Goal: Transaction & Acquisition: Purchase product/service

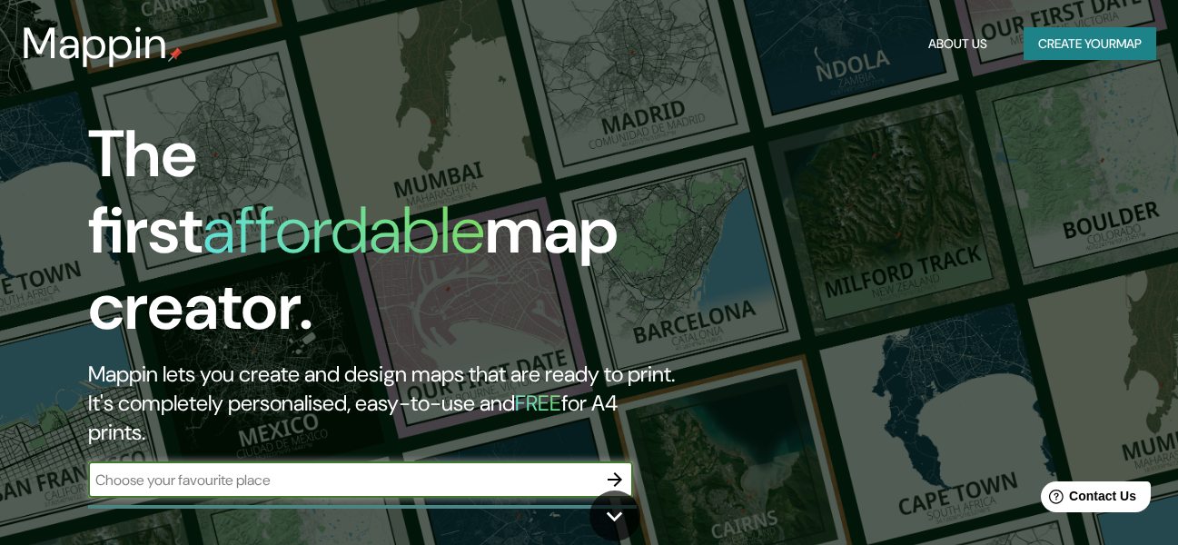
click at [361, 470] on input "text" at bounding box center [342, 480] width 509 height 21
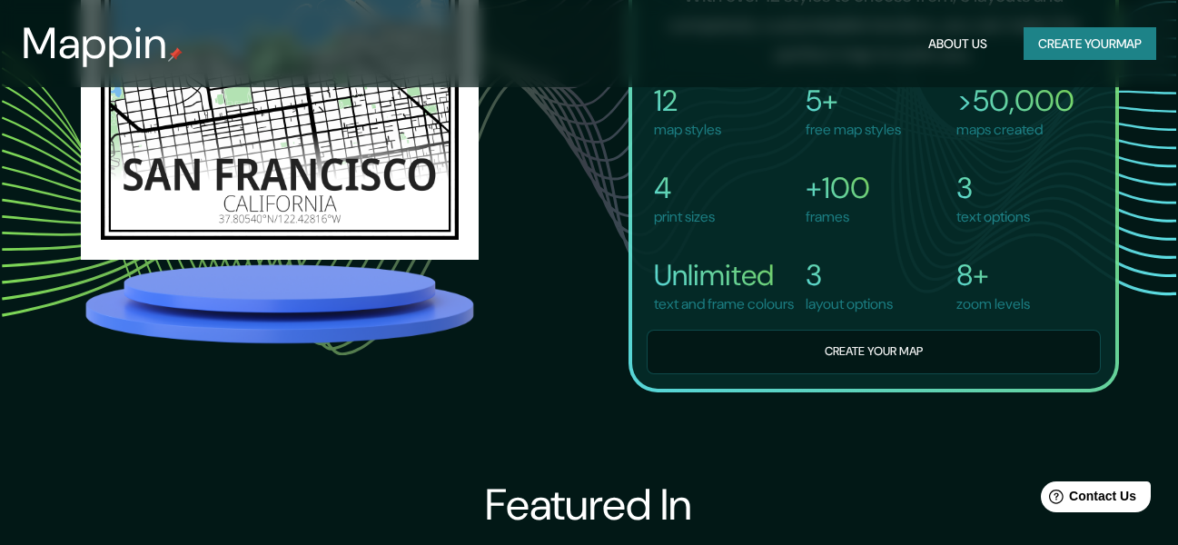
scroll to position [1024, 0]
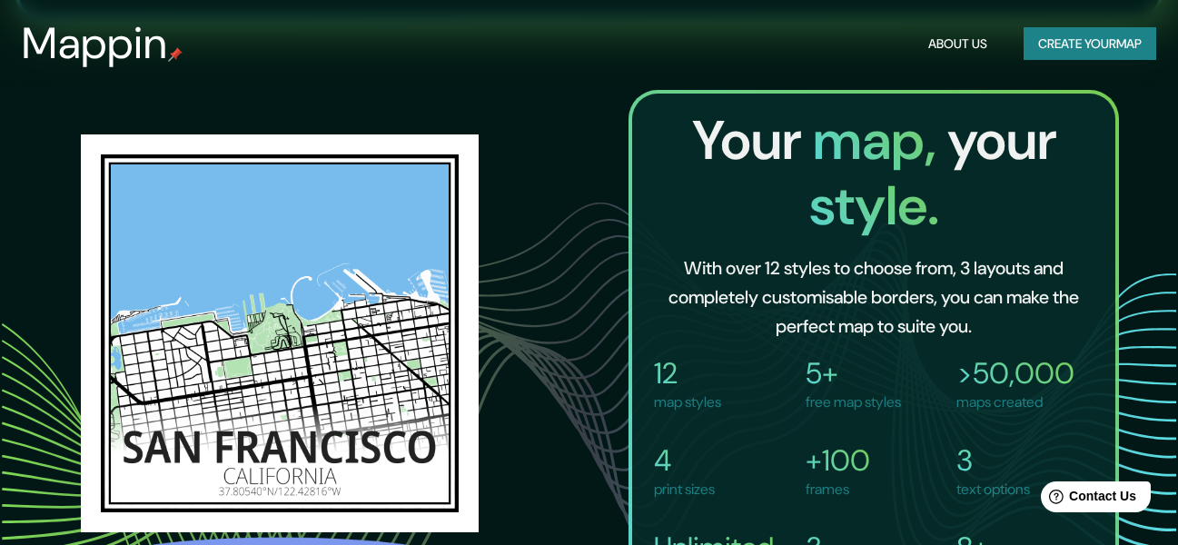
click at [575, 325] on div "Your map, your style. With over 12 styles to choose from, 3 layouts and complet…" at bounding box center [589, 377] width 1060 height 575
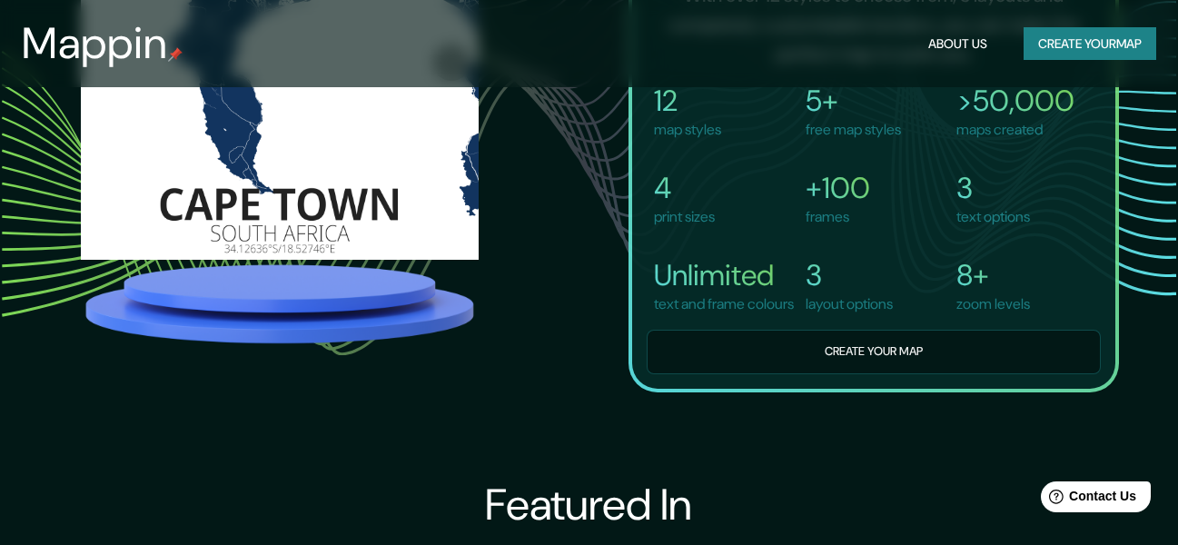
scroll to position [1115, 0]
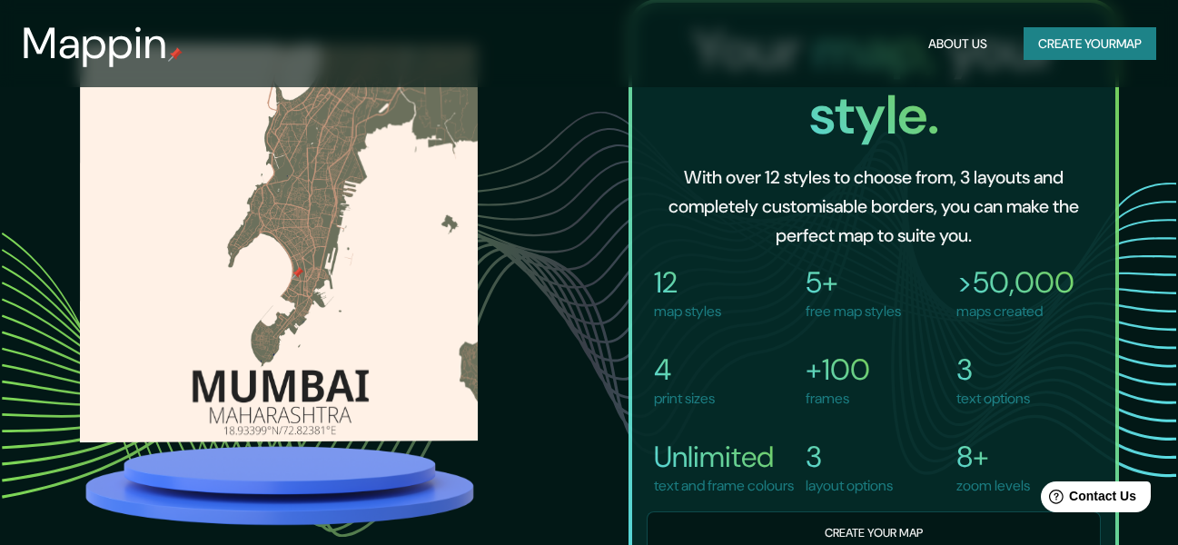
click at [292, 242] on img at bounding box center [279, 243] width 398 height 400
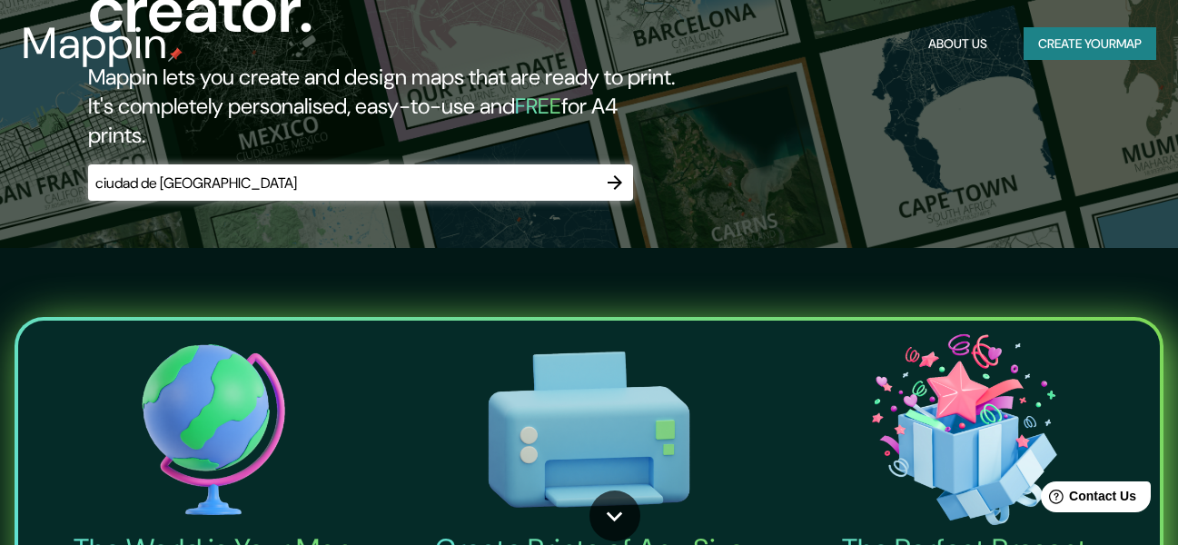
scroll to position [25, 0]
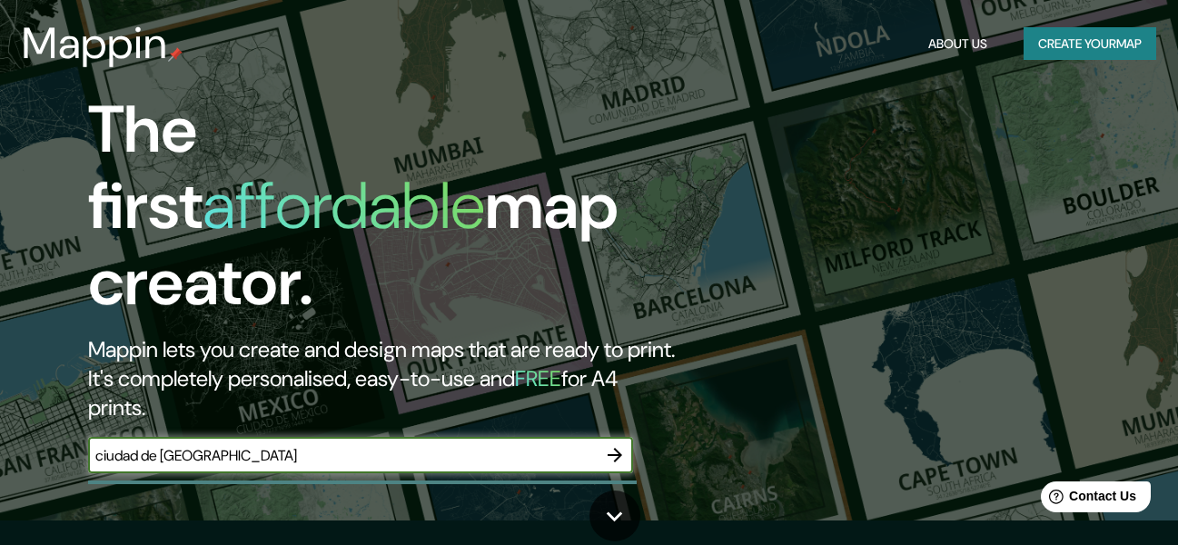
drag, startPoint x: 383, startPoint y: 373, endPoint x: 61, endPoint y: 378, distance: 321.7
click at [61, 378] on div "The first affordable map creator. Mappin lets you create and design maps that a…" at bounding box center [382, 292] width 707 height 400
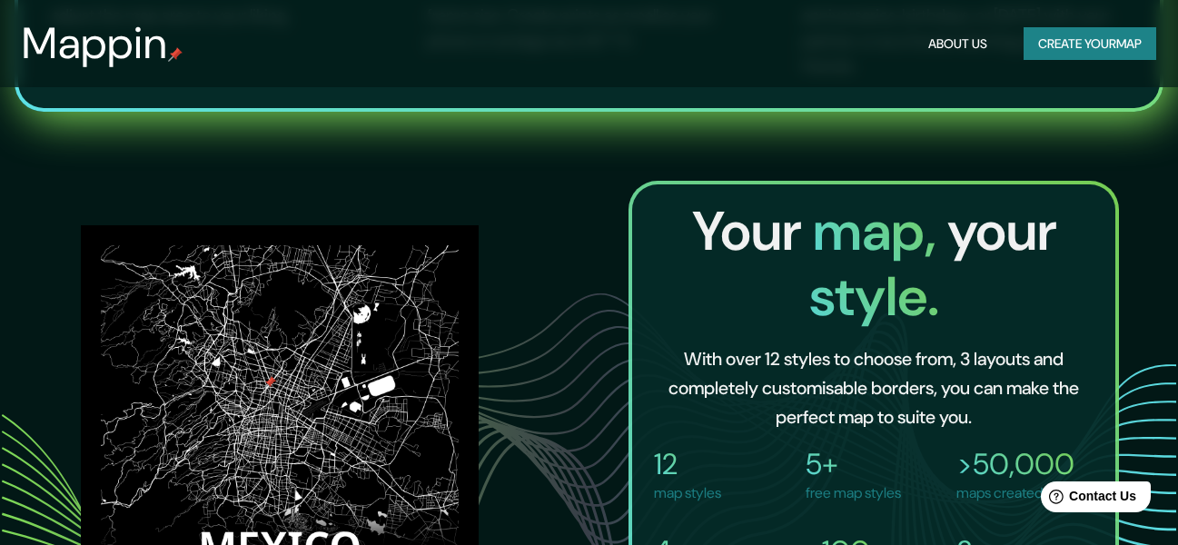
scroll to position [1024, 0]
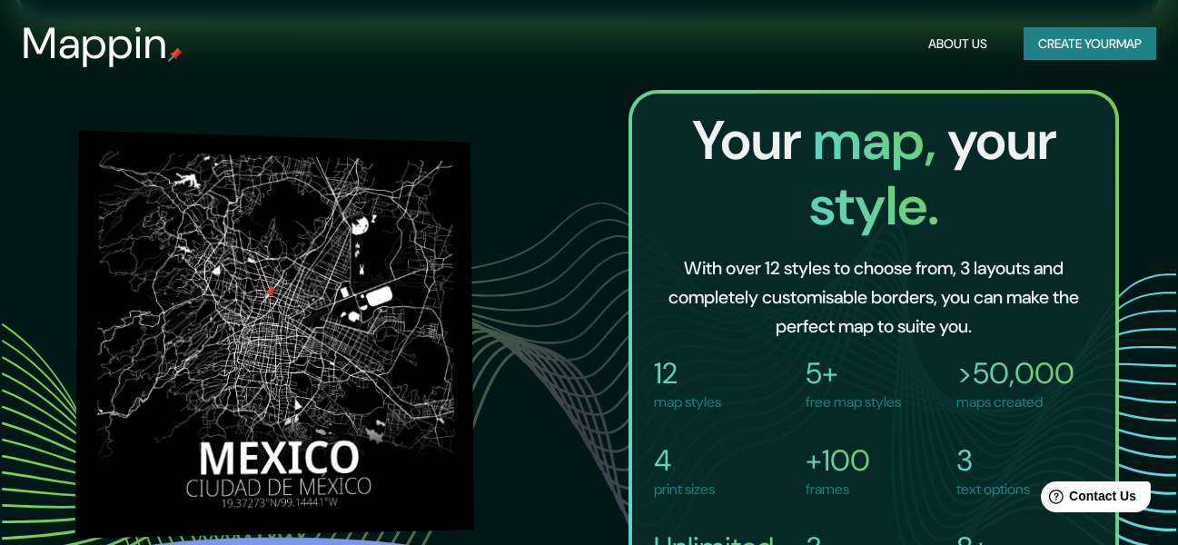
click at [348, 309] on img at bounding box center [274, 335] width 399 height 408
click at [304, 331] on img at bounding box center [278, 334] width 398 height 402
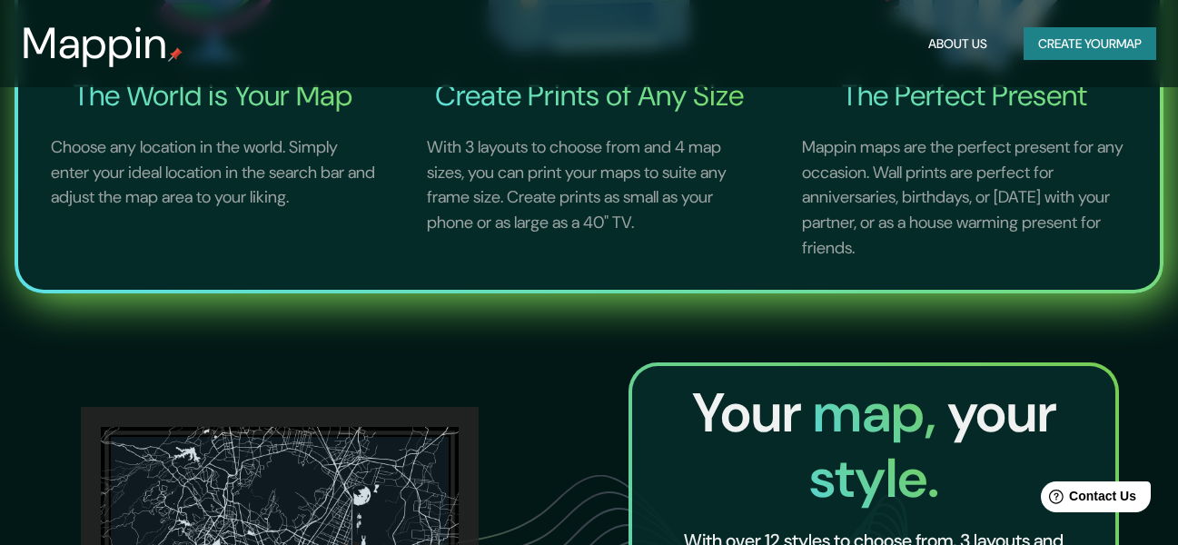
scroll to position [297, 0]
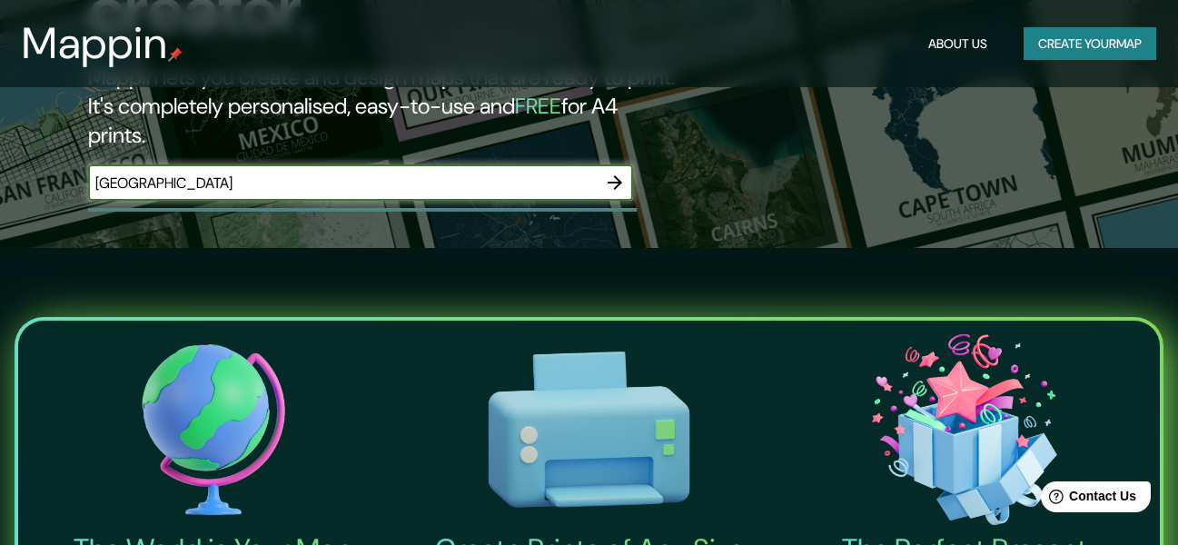
drag, startPoint x: 73, startPoint y: 116, endPoint x: -48, endPoint y: 133, distance: 121.9
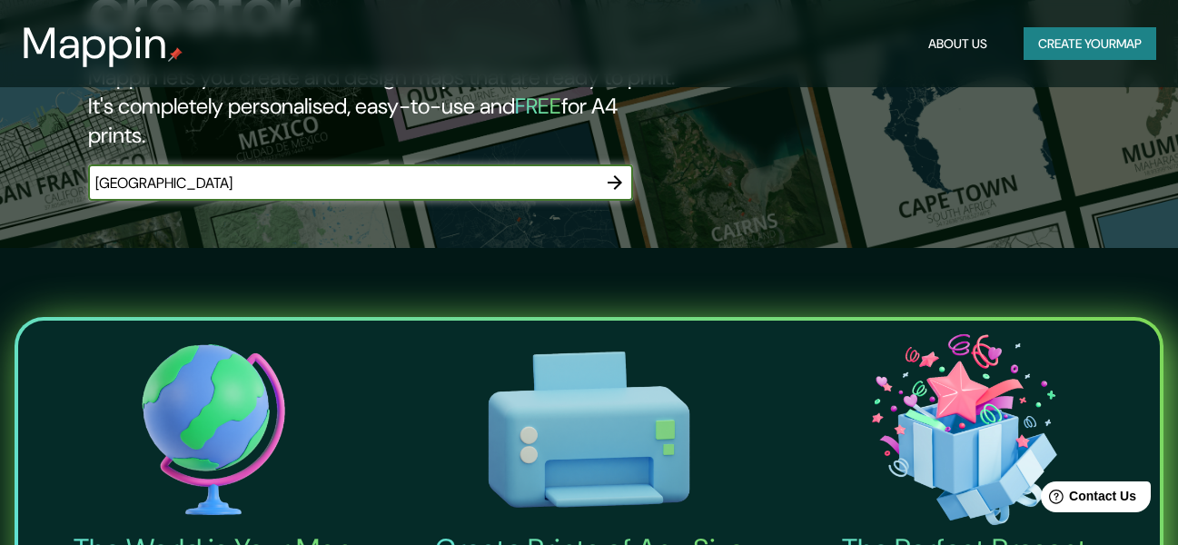
type input "[GEOGRAPHIC_DATA]"
click at [625, 172] on icon "button" at bounding box center [615, 183] width 22 height 22
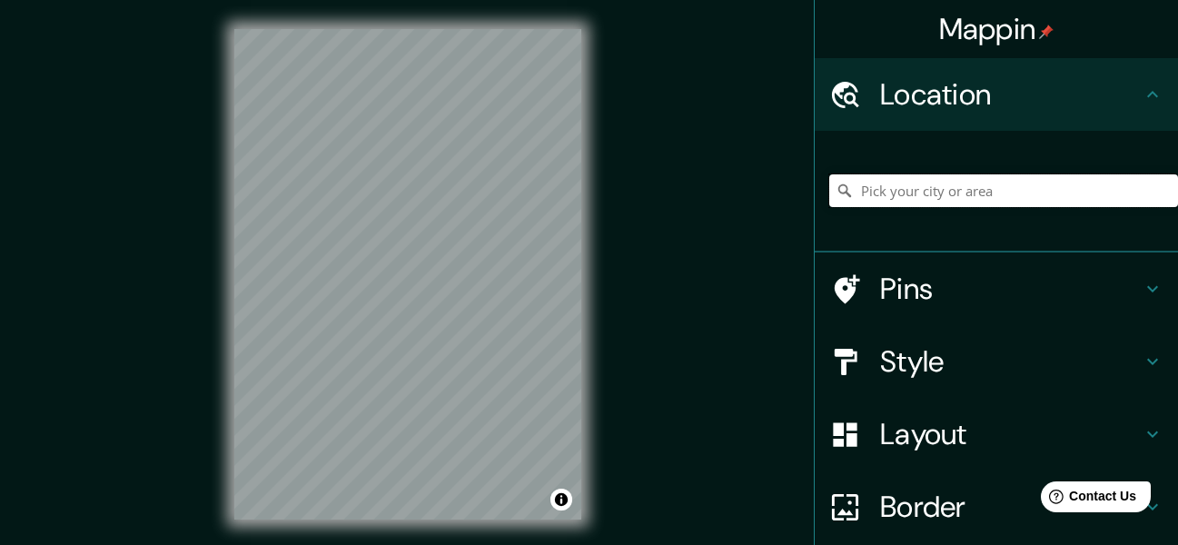
click at [893, 196] on input "Pick your city or area" at bounding box center [1004, 190] width 349 height 33
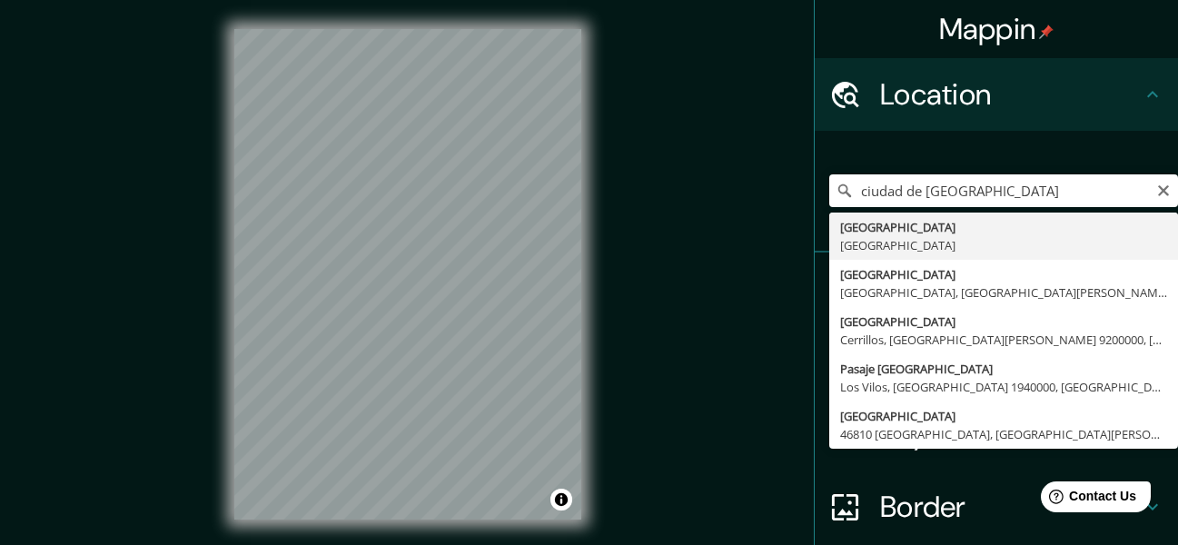
type input "[GEOGRAPHIC_DATA], [GEOGRAPHIC_DATA]"
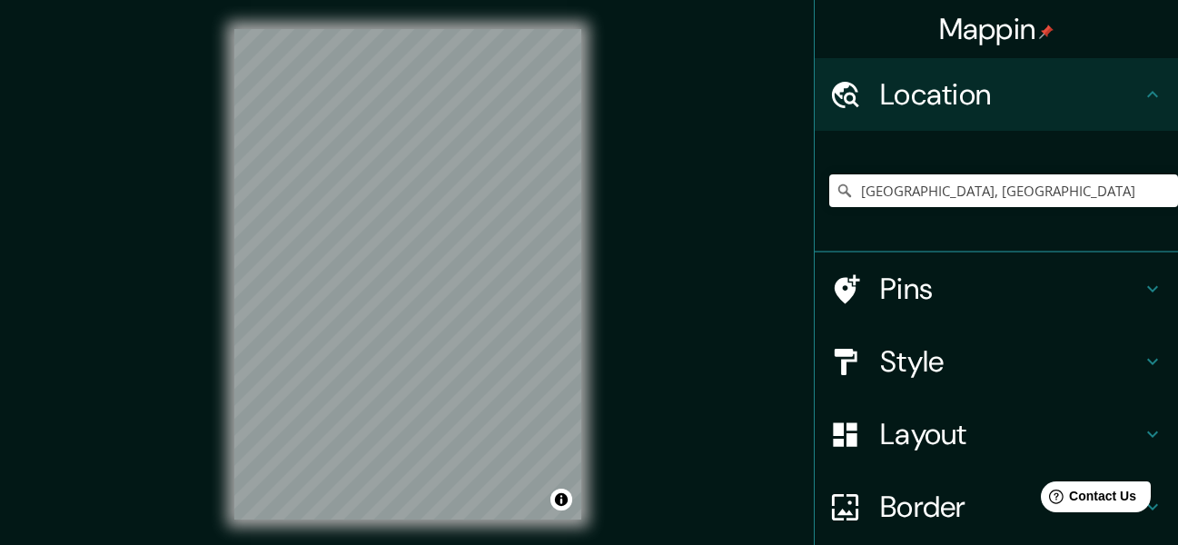
click at [897, 352] on h4 "Style" at bounding box center [1011, 361] width 262 height 36
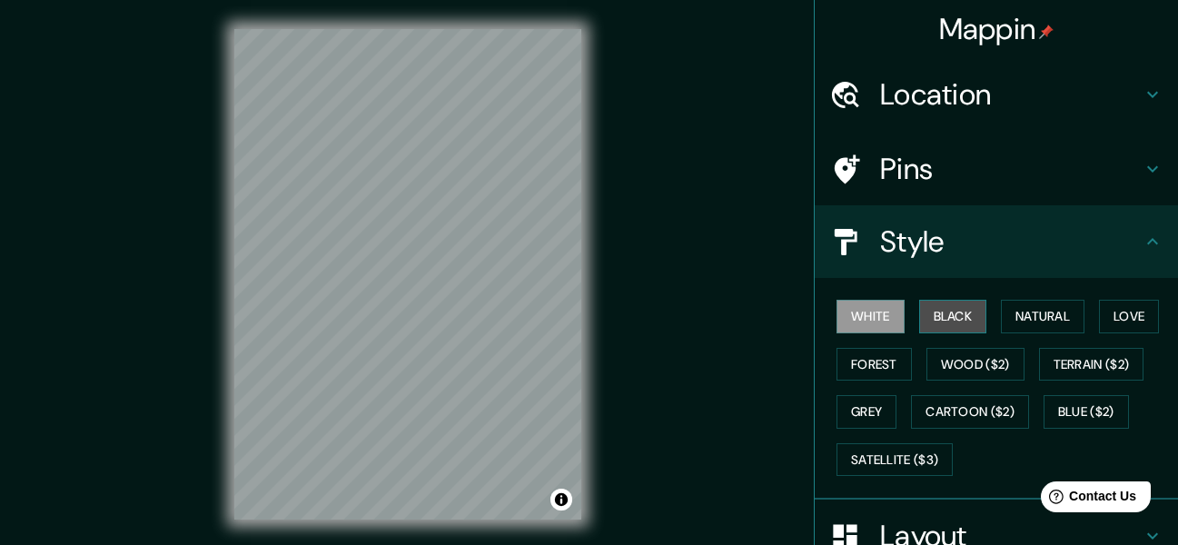
click at [945, 320] on button "Black" at bounding box center [954, 317] width 68 height 34
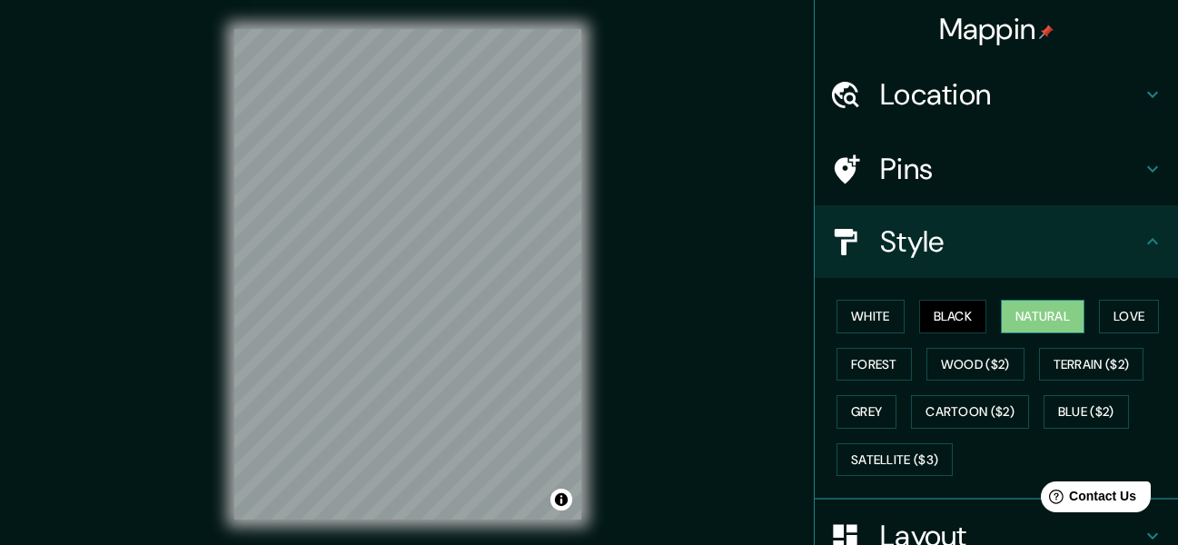
click at [1014, 319] on button "Natural" at bounding box center [1043, 317] width 84 height 34
click at [1105, 318] on button "Love" at bounding box center [1129, 317] width 60 height 34
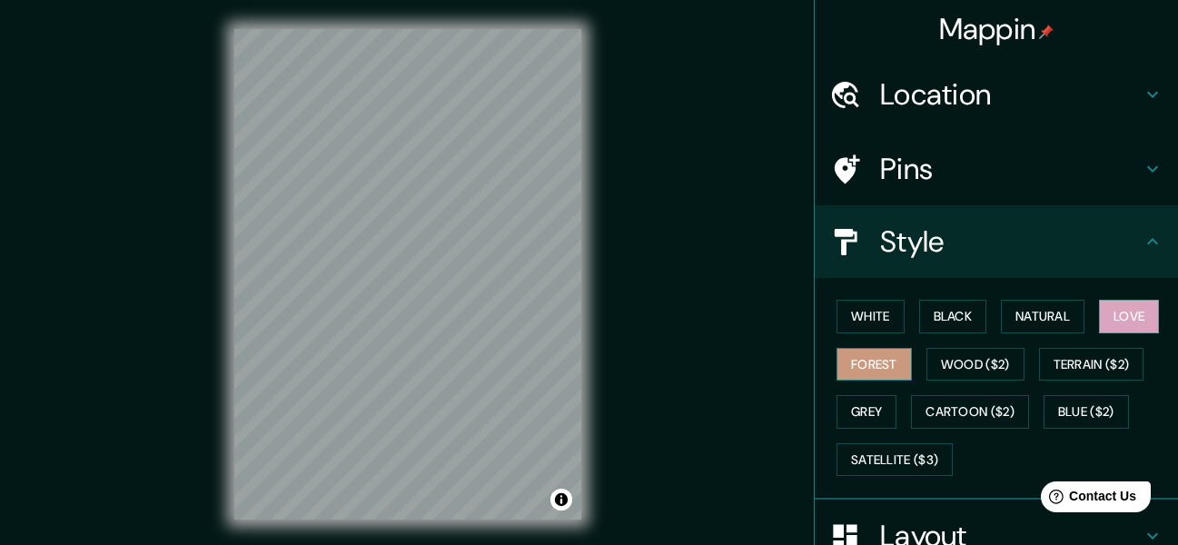
click at [881, 365] on button "Forest" at bounding box center [874, 365] width 75 height 34
click at [945, 366] on button "Wood ($2)" at bounding box center [976, 365] width 98 height 34
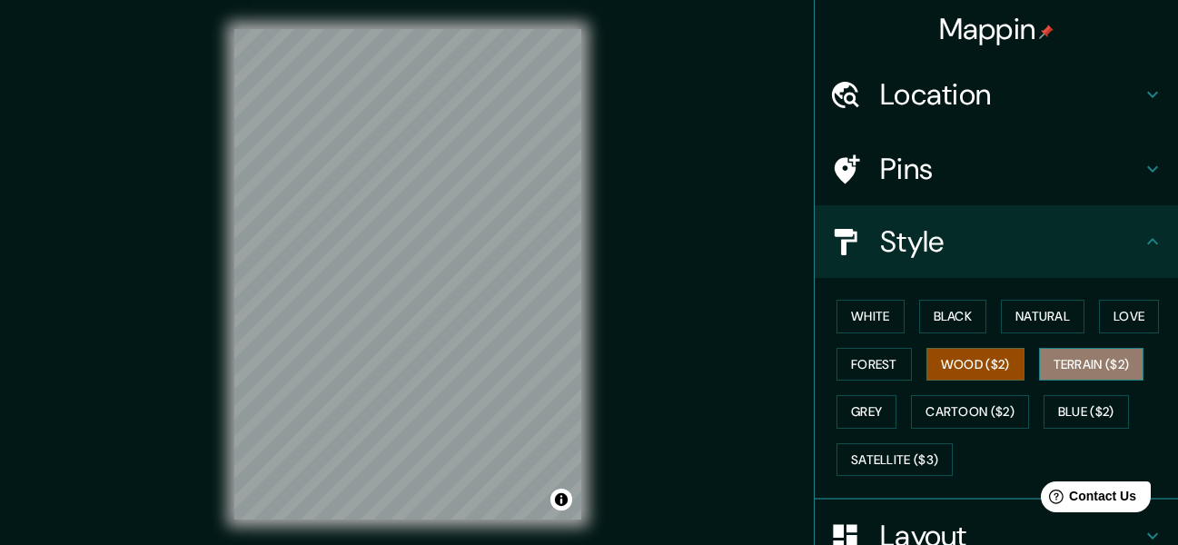
click at [1043, 363] on button "Terrain ($2)" at bounding box center [1091, 365] width 105 height 34
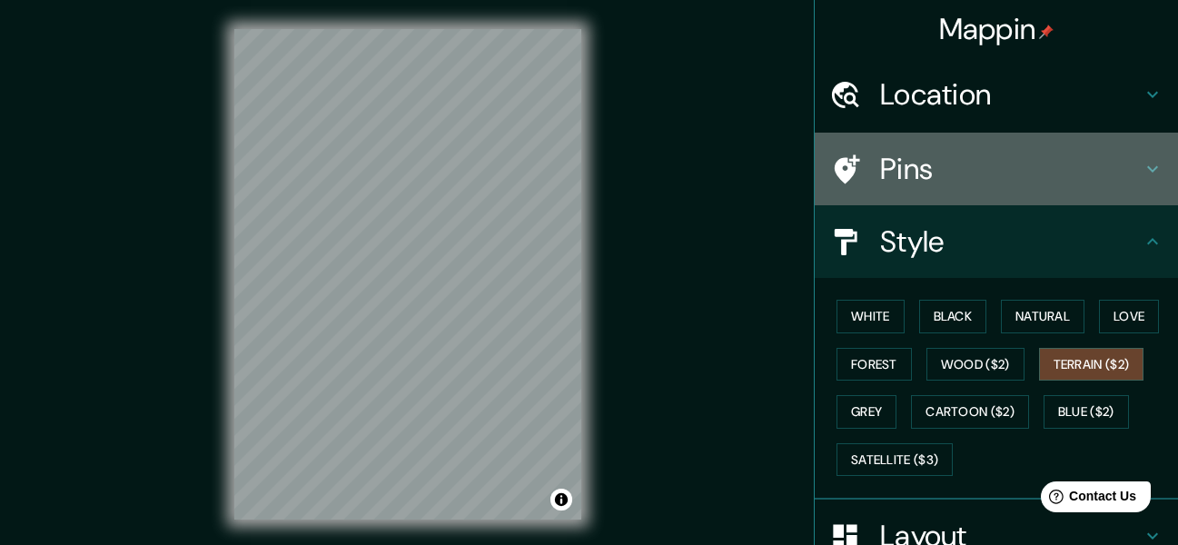
click at [1009, 181] on h4 "Pins" at bounding box center [1011, 169] width 262 height 36
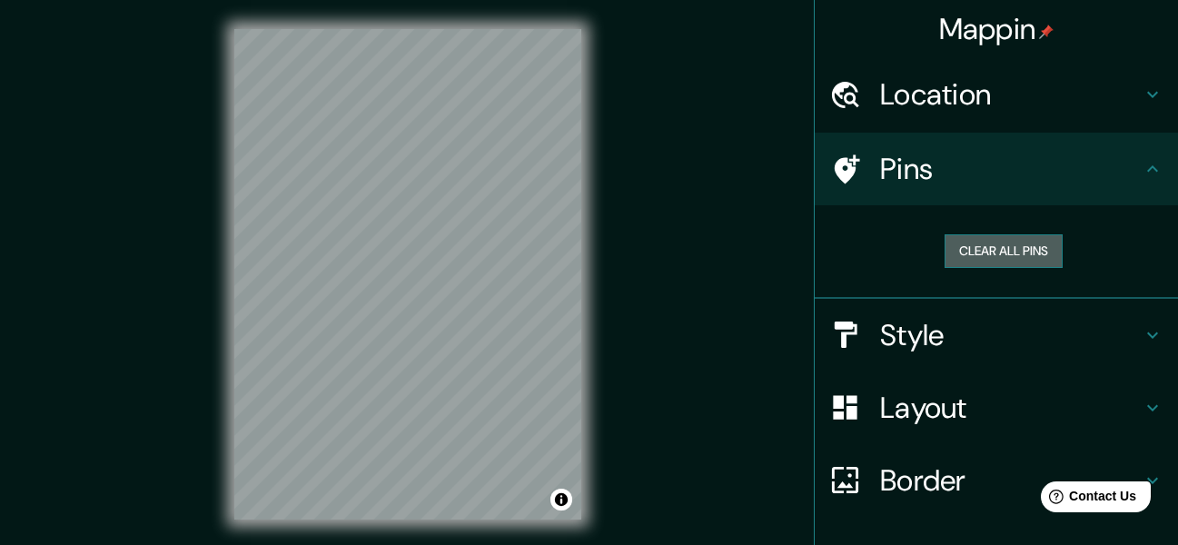
click at [987, 255] on button "Clear all pins" at bounding box center [1004, 251] width 118 height 34
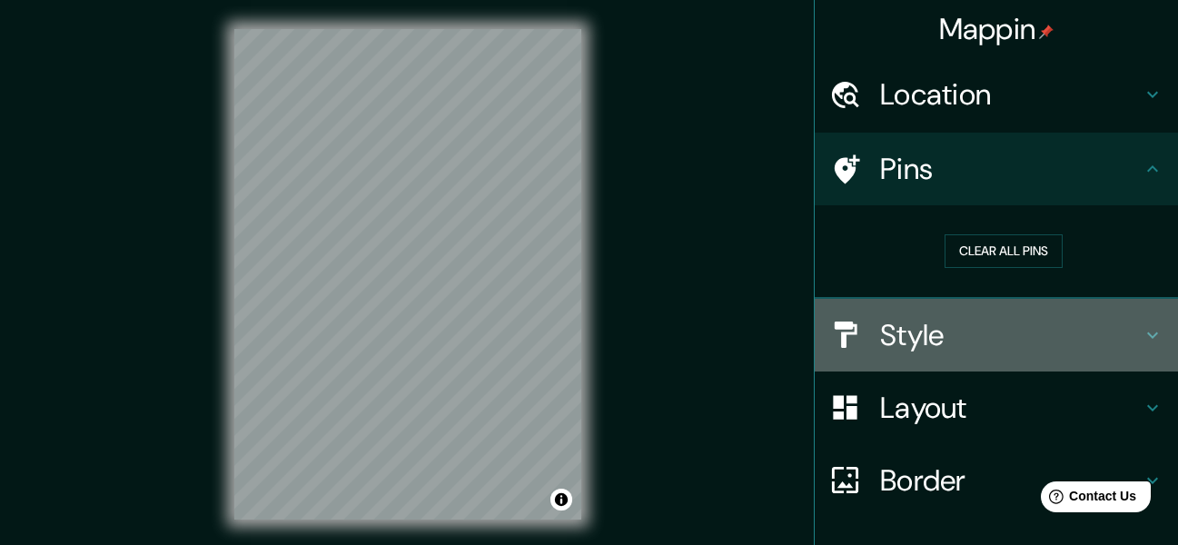
click at [924, 323] on h4 "Style" at bounding box center [1011, 335] width 262 height 36
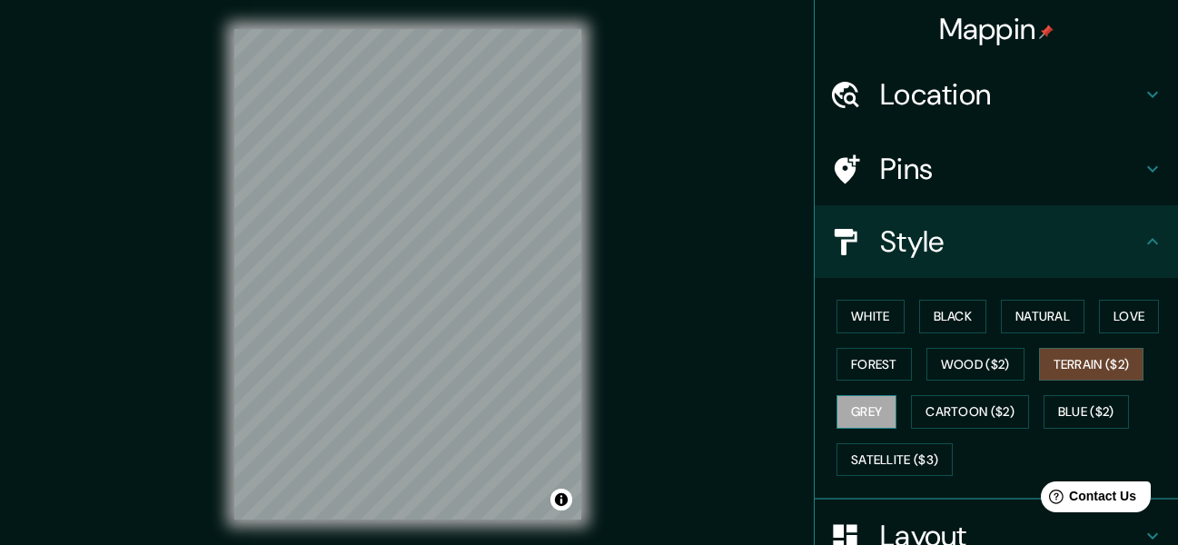
click at [867, 411] on button "Grey" at bounding box center [867, 412] width 60 height 34
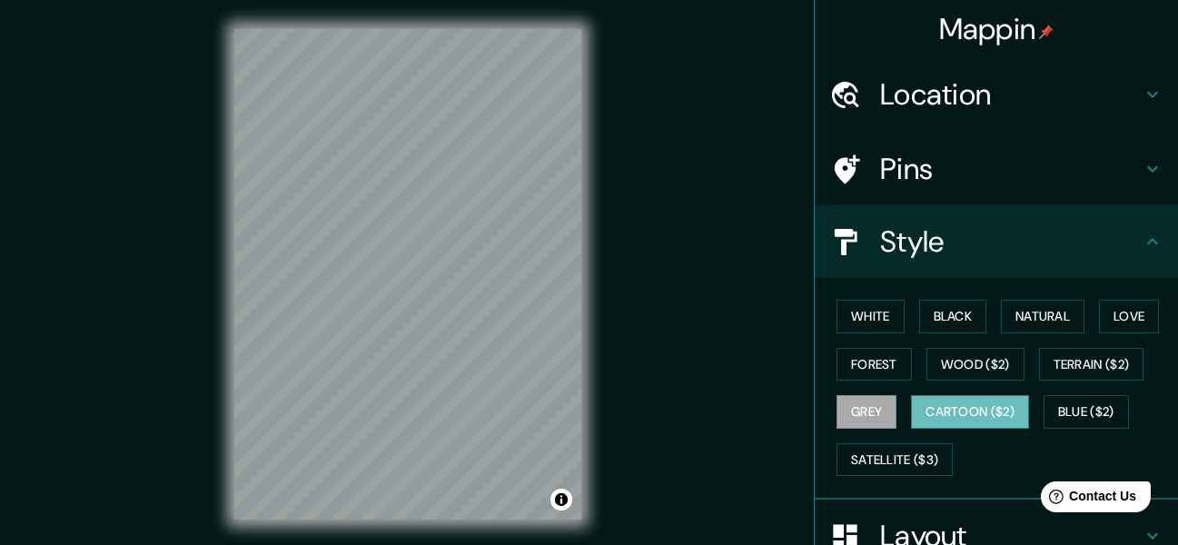
click at [926, 415] on button "Cartoon ($2)" at bounding box center [970, 412] width 118 height 34
click at [1056, 406] on button "Blue ($2)" at bounding box center [1086, 412] width 85 height 34
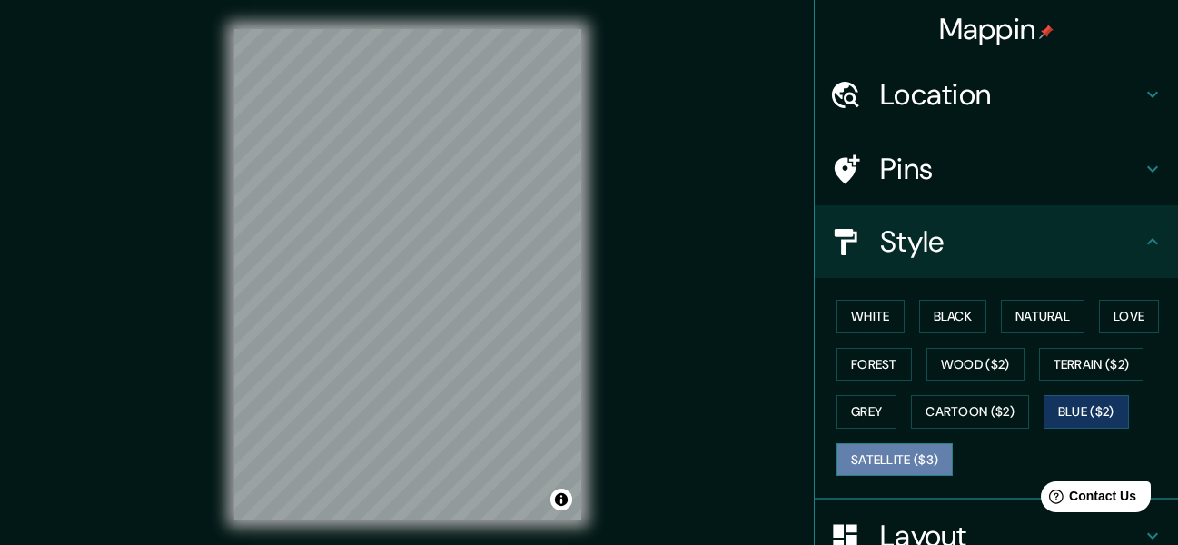
click at [879, 461] on button "Satellite ($3)" at bounding box center [895, 460] width 116 height 34
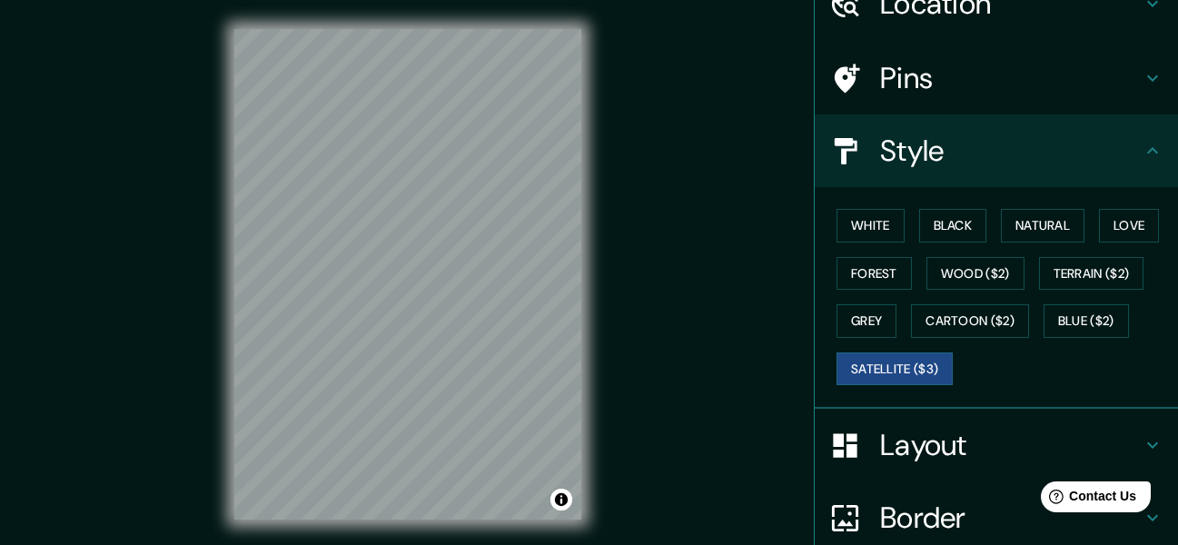
scroll to position [252, 0]
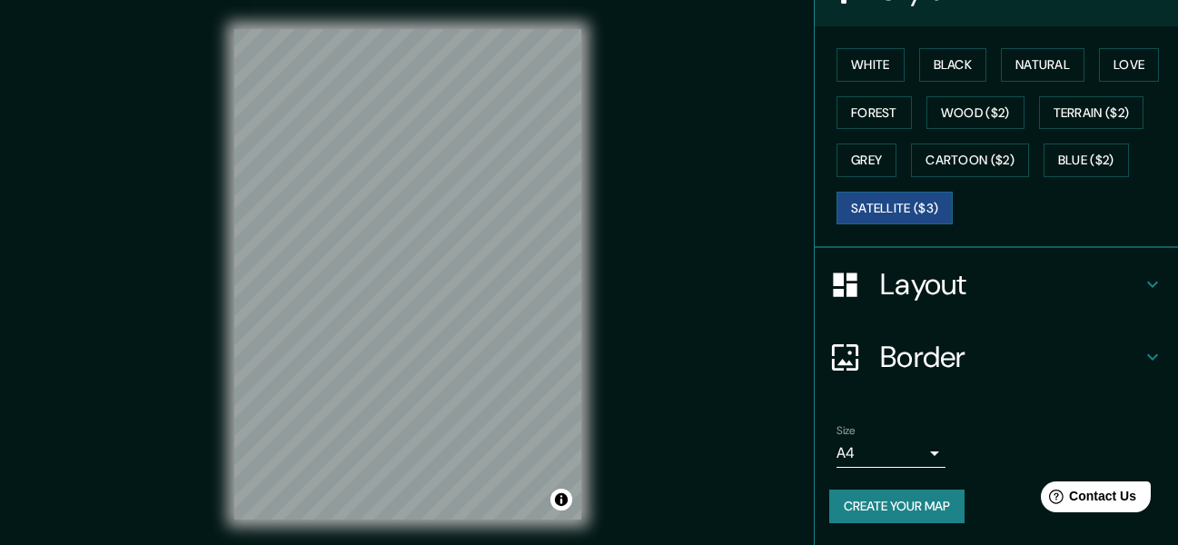
click at [904, 363] on h4 "Border" at bounding box center [1011, 357] width 262 height 36
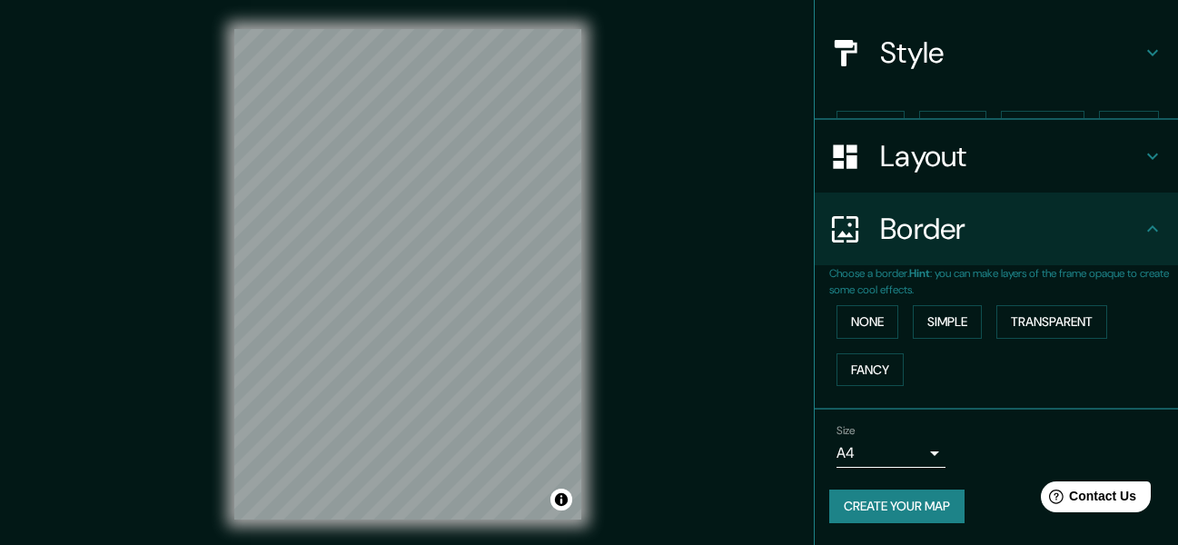
scroll to position [158, 0]
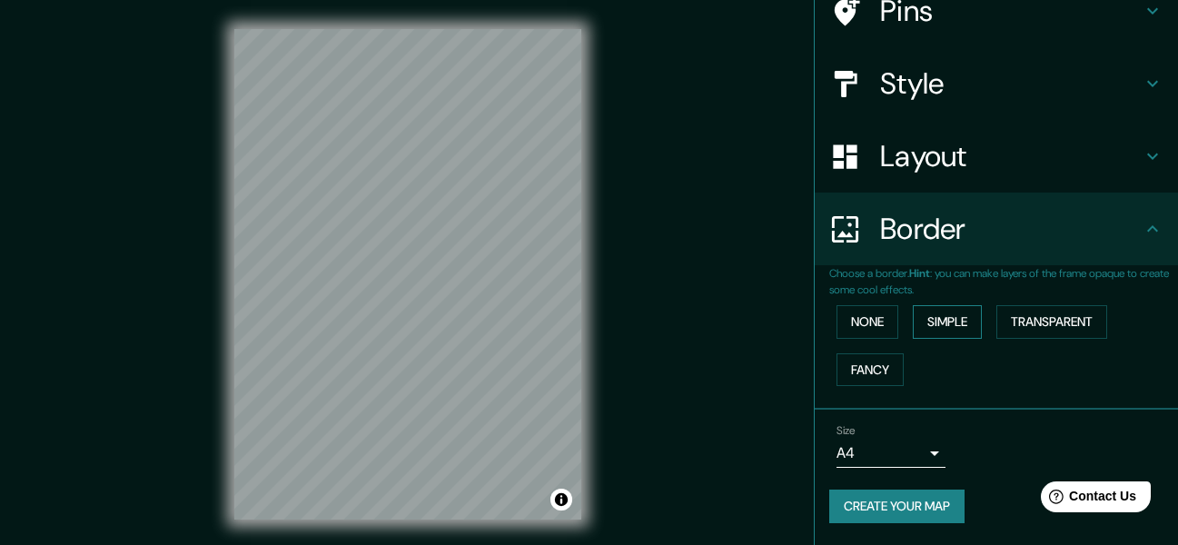
click at [925, 323] on button "Simple" at bounding box center [947, 322] width 69 height 34
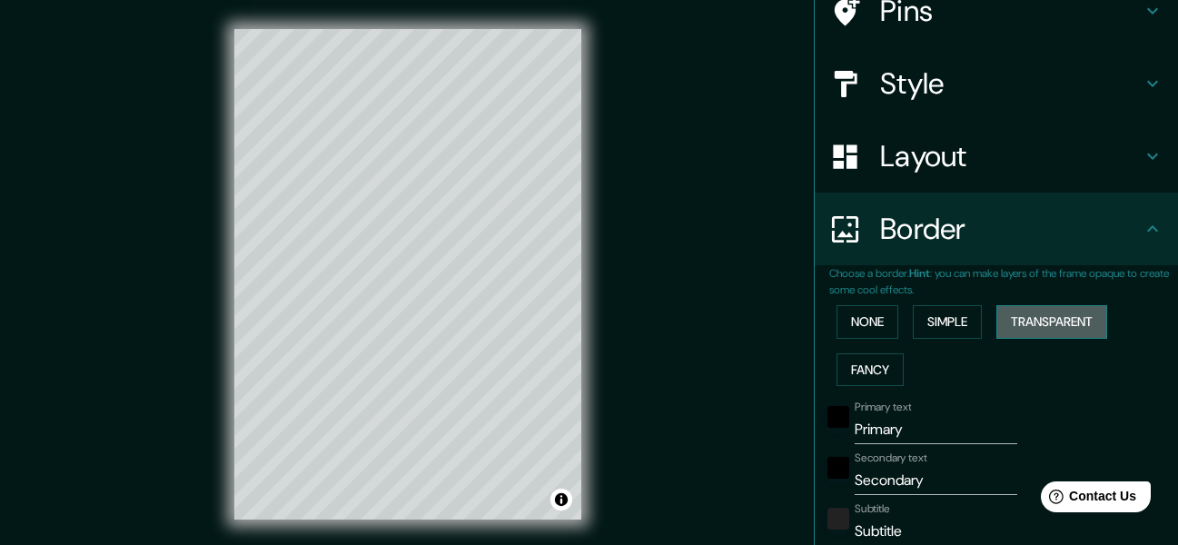
click at [1034, 323] on button "Transparent" at bounding box center [1052, 322] width 111 height 34
click at [855, 375] on button "Fancy" at bounding box center [870, 370] width 67 height 34
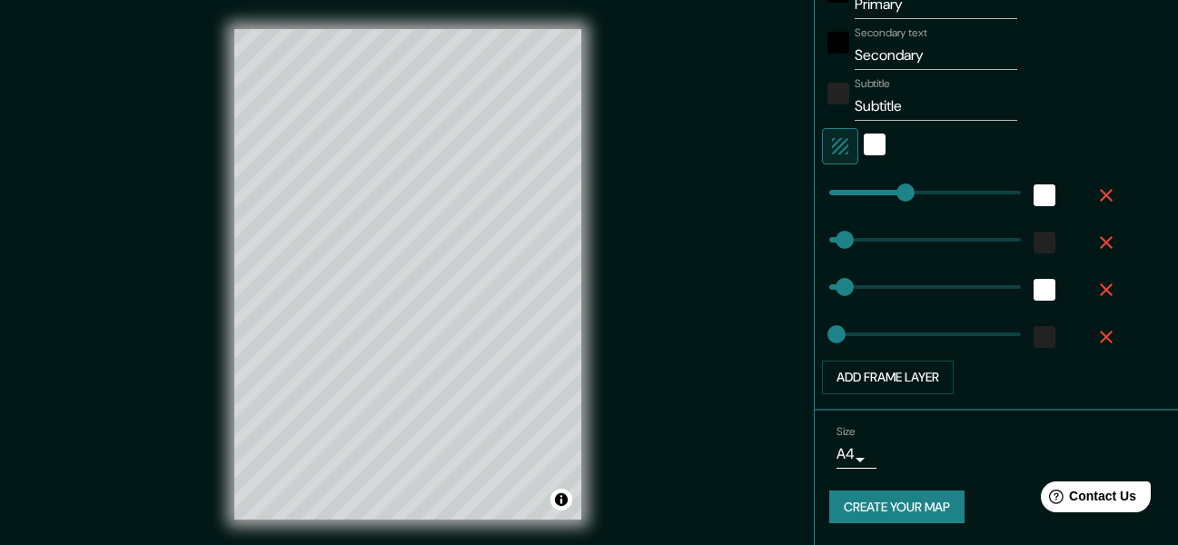
scroll to position [33, 0]
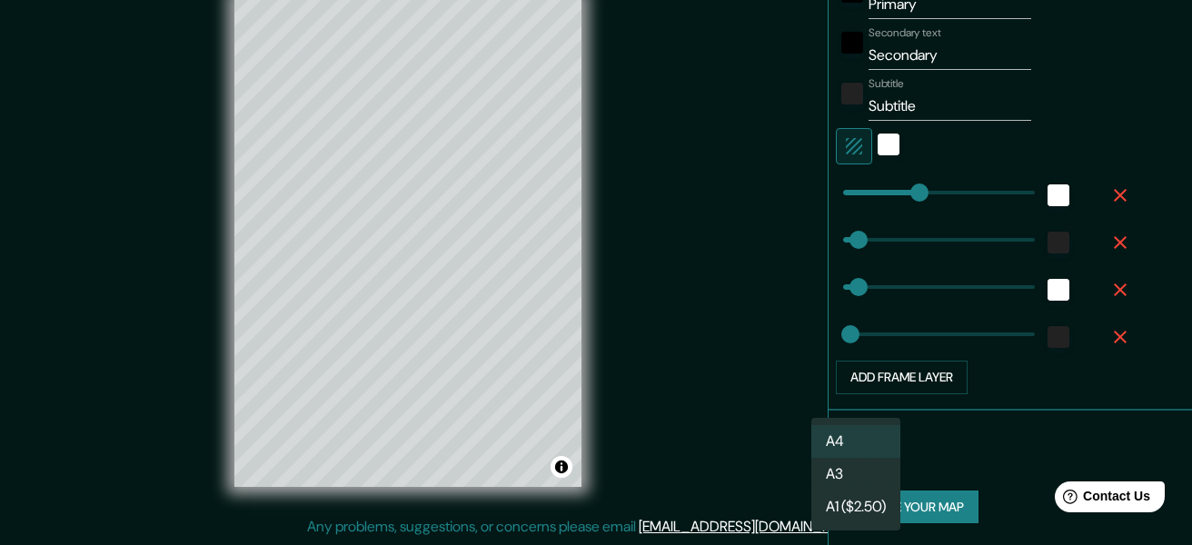
click at [848, 461] on body "Mappin Location [GEOGRAPHIC_DATA], [GEOGRAPHIC_DATA] Pins Style Layout Border C…" at bounding box center [596, 239] width 1192 height 545
click at [1001, 443] on div at bounding box center [596, 272] width 1192 height 545
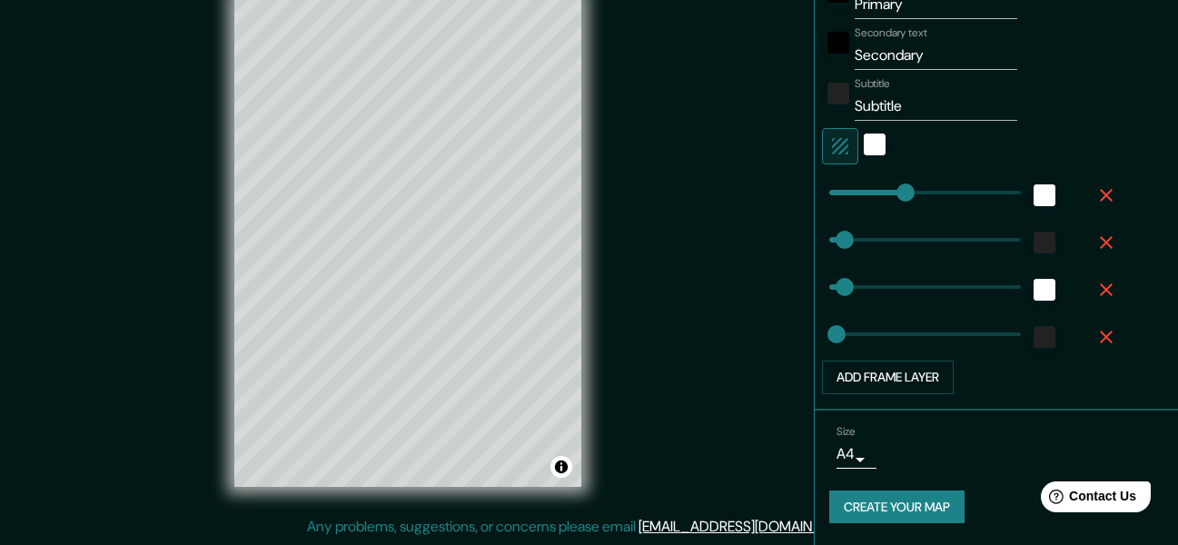
scroll to position [0, 0]
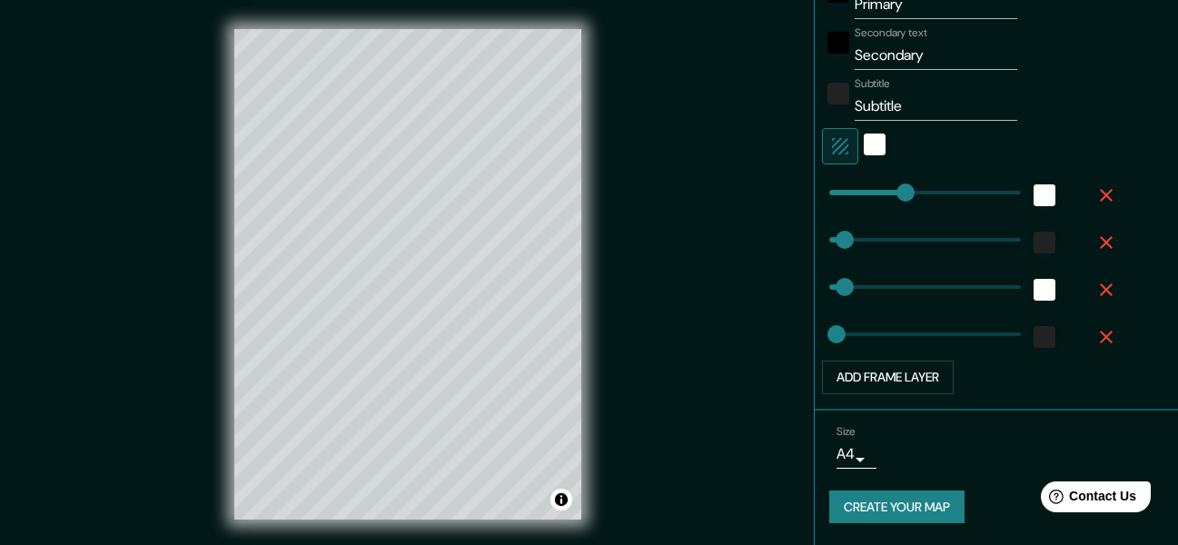
type input "31"
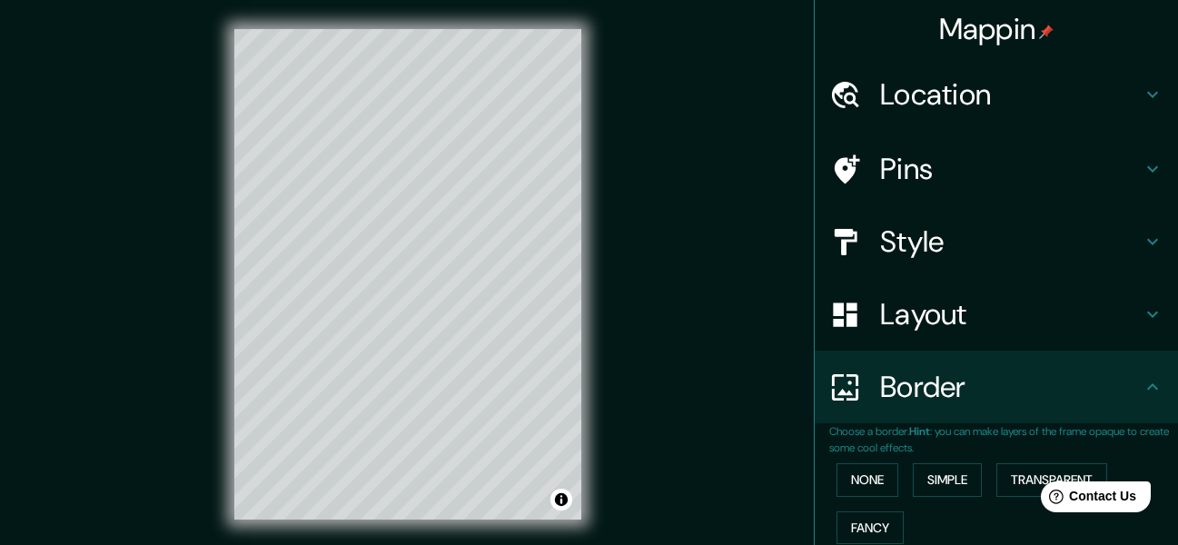
drag, startPoint x: 667, startPoint y: 142, endPoint x: 633, endPoint y: 334, distance: 195.5
click at [633, 334] on div "Mappin Location [GEOGRAPHIC_DATA], [GEOGRAPHIC_DATA] Pins Style Layout Border C…" at bounding box center [589, 289] width 1178 height 578
click at [1142, 94] on icon at bounding box center [1153, 95] width 22 height 22
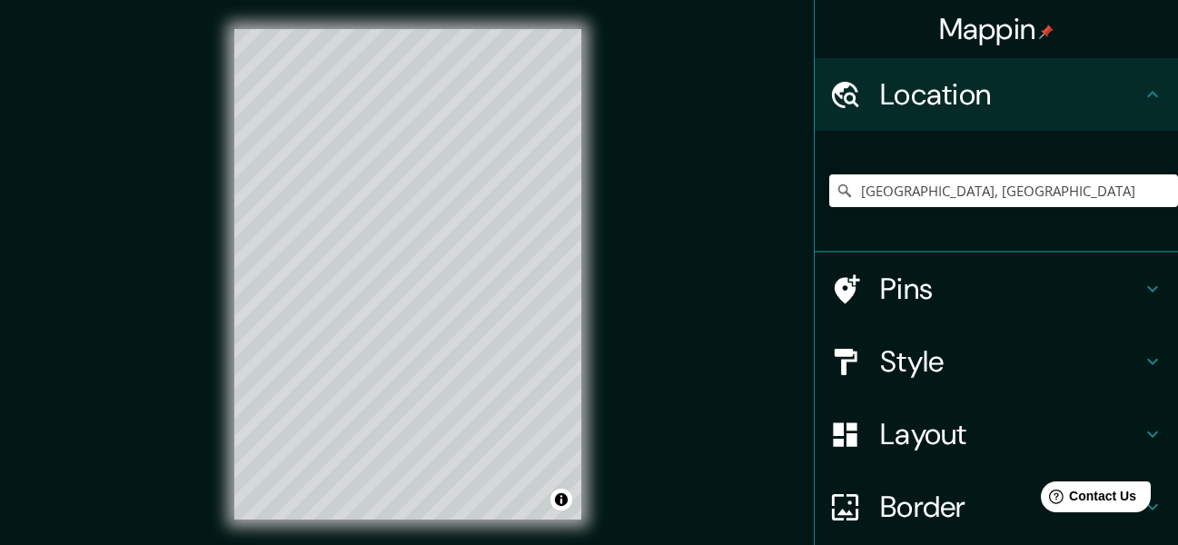
type input "153"
type input "31"
type input "15"
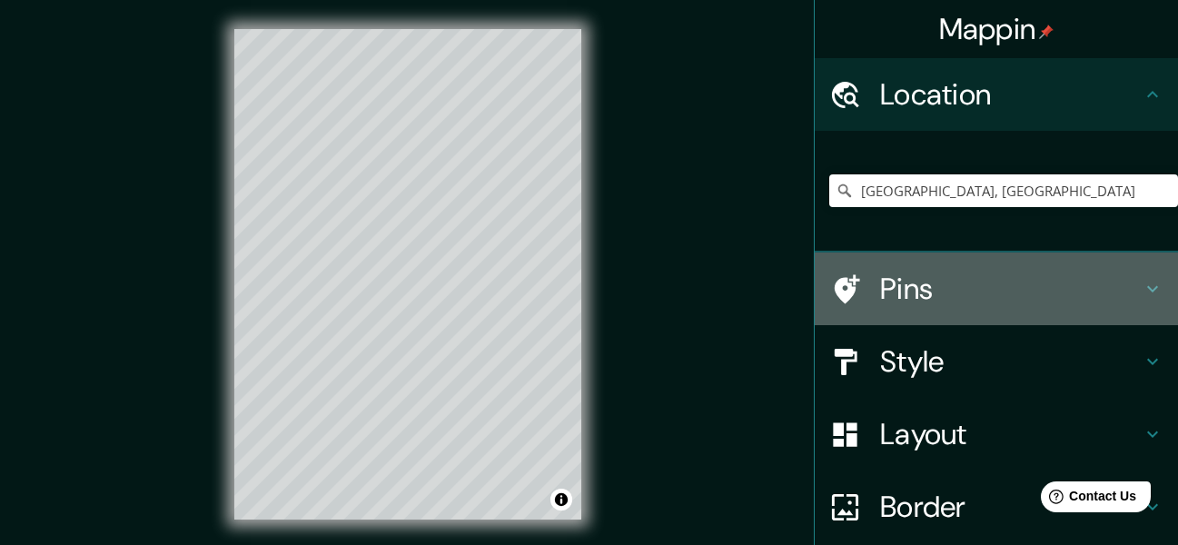
click at [938, 285] on h4 "Pins" at bounding box center [1011, 289] width 262 height 36
type input "153"
type input "31"
type input "15"
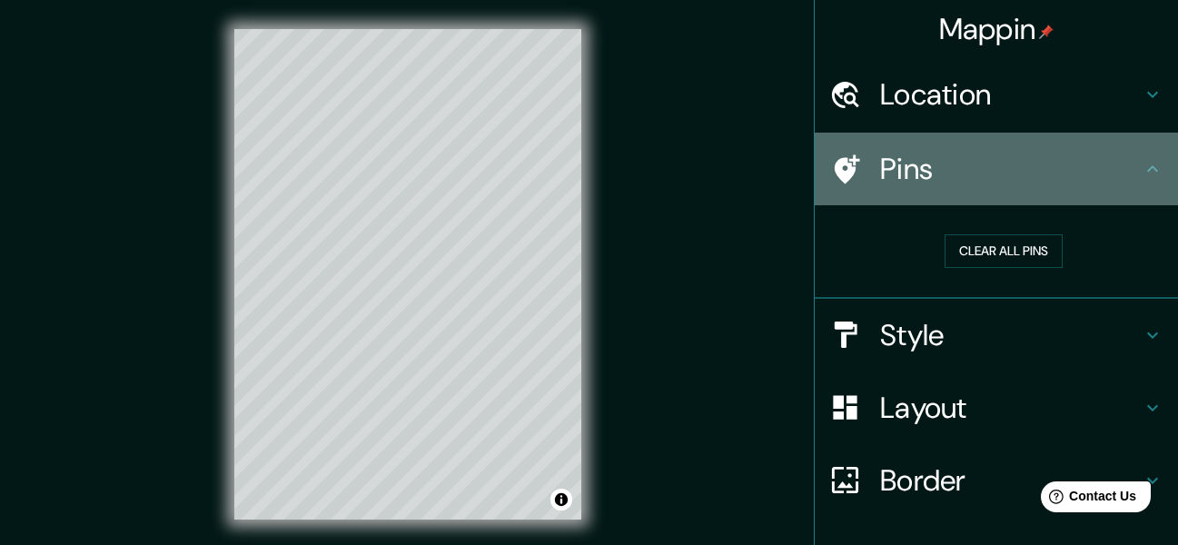
click at [1014, 166] on h4 "Pins" at bounding box center [1011, 169] width 262 height 36
